Goal: Task Accomplishment & Management: Manage account settings

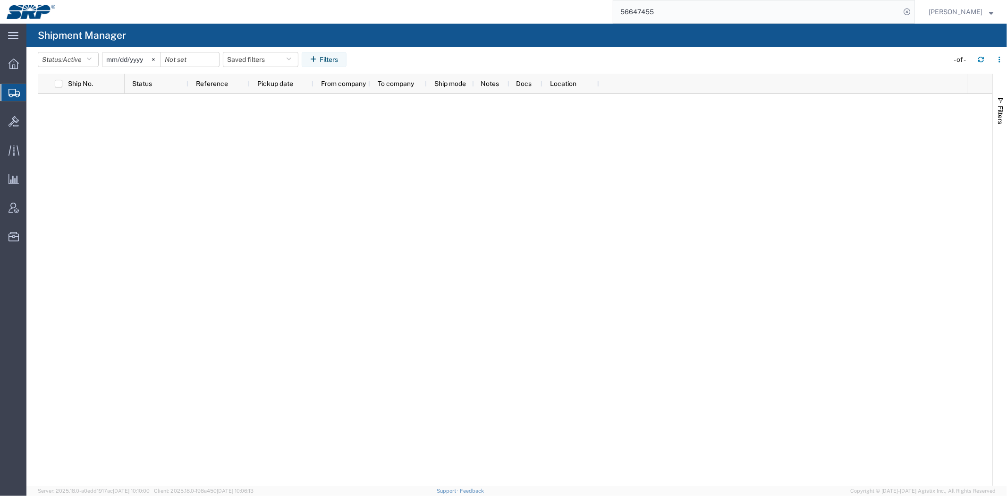
click at [833, 9] on input "56647455" at bounding box center [757, 11] width 287 height 23
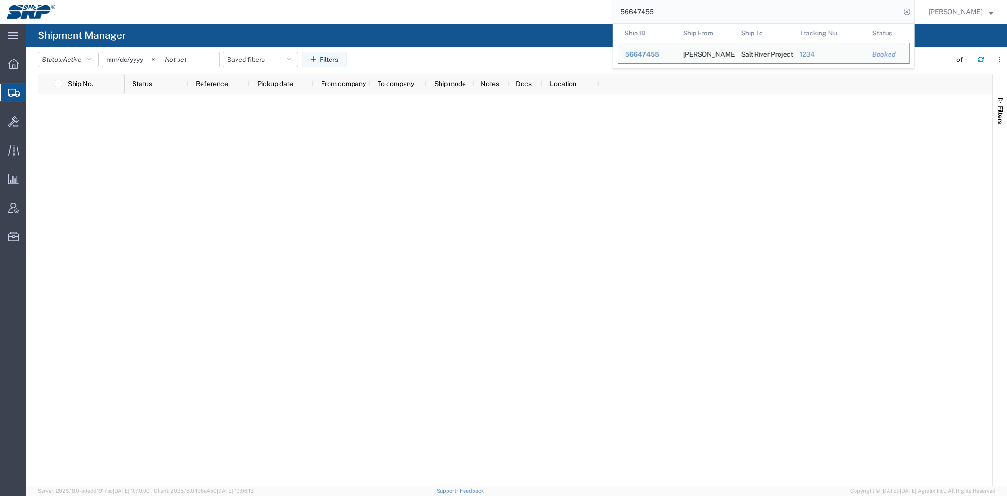
click at [833, 9] on input "56647455" at bounding box center [757, 11] width 287 height 23
paste input "566221"
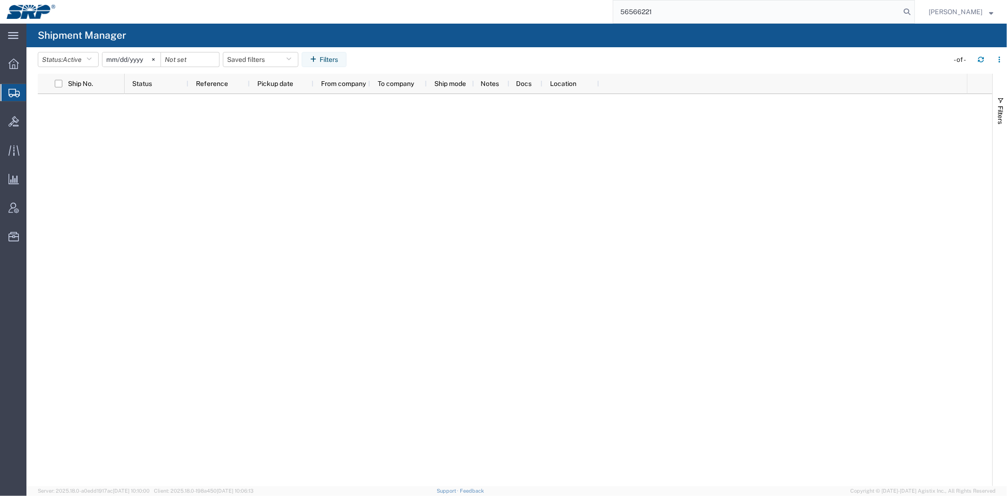
type input "56566221"
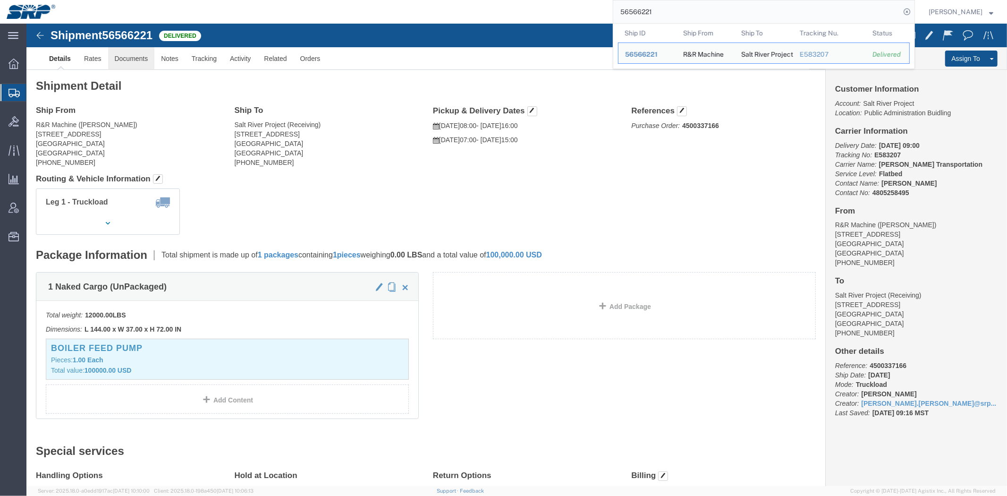
click link "Documents"
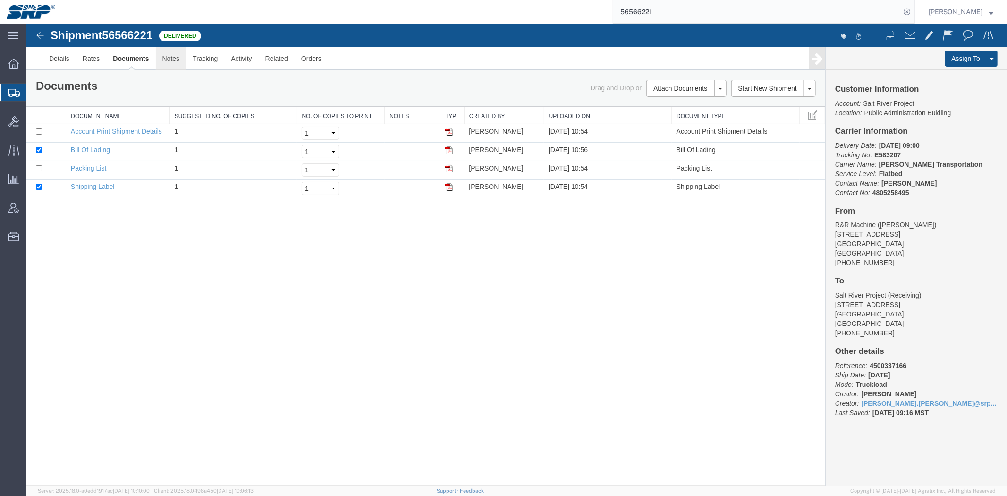
click at [169, 58] on link "Notes" at bounding box center [170, 58] width 31 height 23
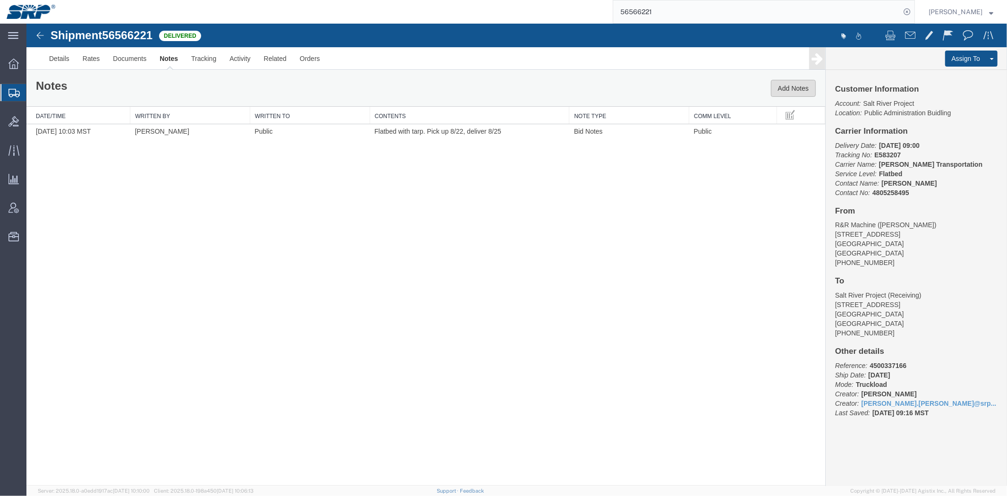
click at [800, 85] on button "Add Notes" at bounding box center [793, 87] width 45 height 17
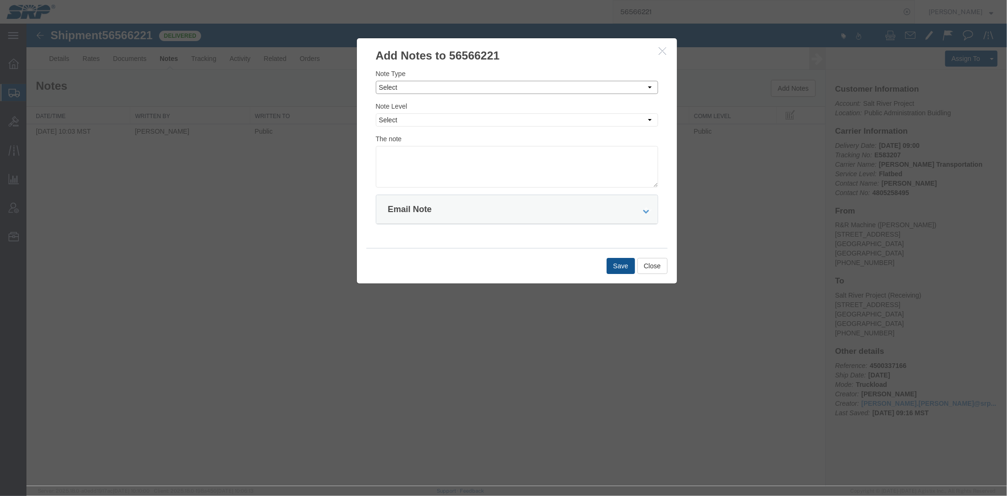
click at [409, 87] on select "Select Approval Bid Notes Carrier Change Notes Claim Notes Content Hazmat Notes…" at bounding box center [516, 86] width 282 height 13
select select "INVOICE_NOTES"
click at [375, 80] on select "Select Approval Bid Notes Carrier Change Notes Claim Notes Content Hazmat Notes…" at bounding box center [516, 86] width 282 height 13
click at [412, 121] on select "Select Private to Account Private to Vendor Public" at bounding box center [516, 119] width 282 height 13
select select "PRIVATE_TO_ACCOUNT"
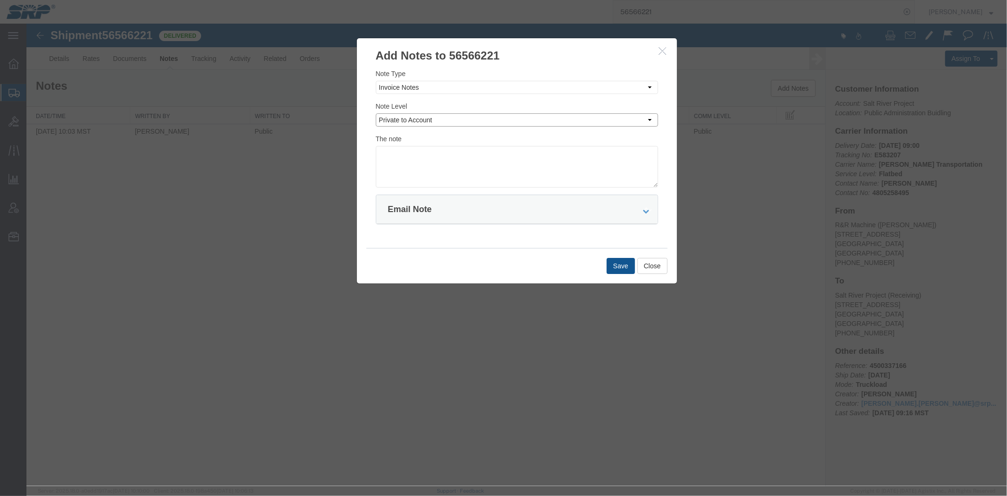
click at [375, 113] on select "Select Private to Account Private to Vendor Public" at bounding box center [516, 119] width 282 height 13
click at [427, 159] on textarea at bounding box center [516, 166] width 282 height 42
paste textarea "7255749"
type textarea "7255749 $1785.30"
click at [625, 267] on button "Save" at bounding box center [620, 265] width 28 height 16
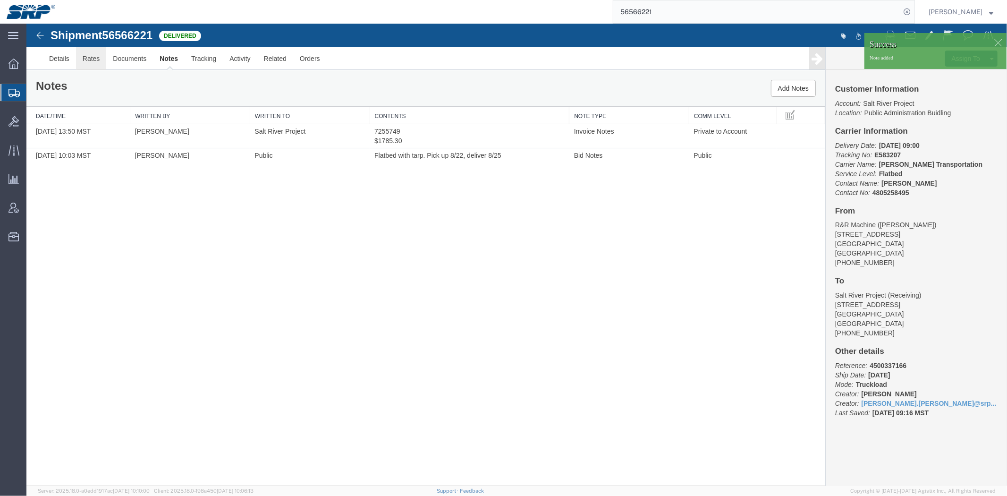
click at [101, 55] on link "Rates" at bounding box center [91, 58] width 31 height 23
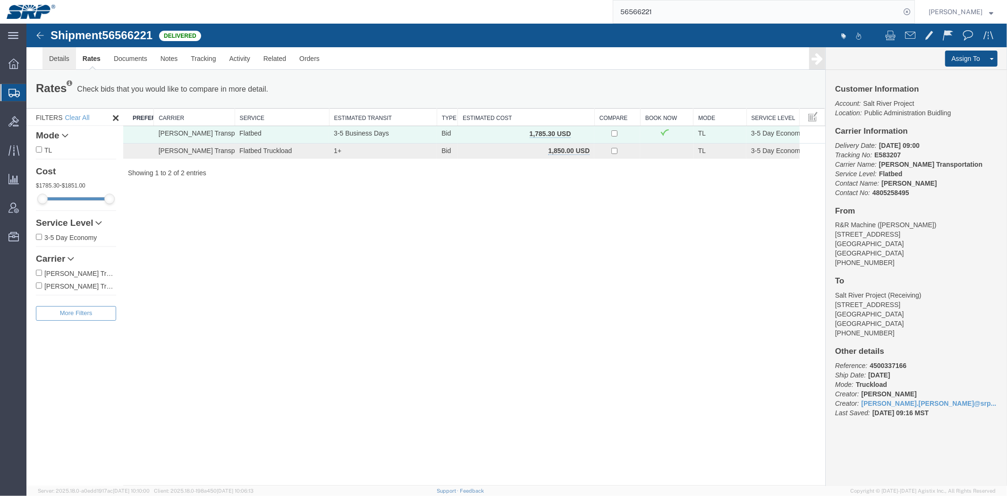
click at [65, 54] on link "Details" at bounding box center [59, 58] width 34 height 23
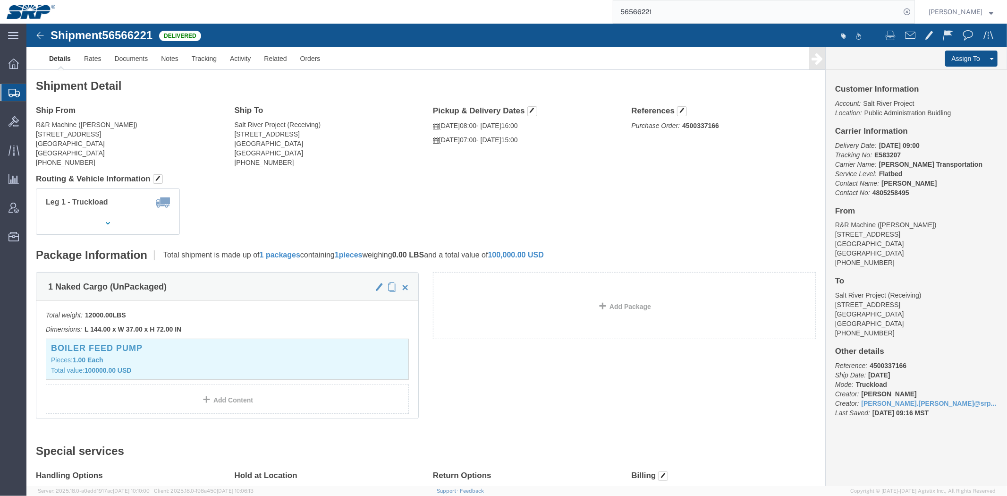
click b "4500337166"
drag, startPoint x: 668, startPoint y: 101, endPoint x: 706, endPoint y: 118, distance: 41.4
click b "4500337166"
copy b "4500337166"
click at [0, 0] on span "Shipment Manager" at bounding box center [0, 0] width 0 height 0
